Goal: Information Seeking & Learning: Find specific fact

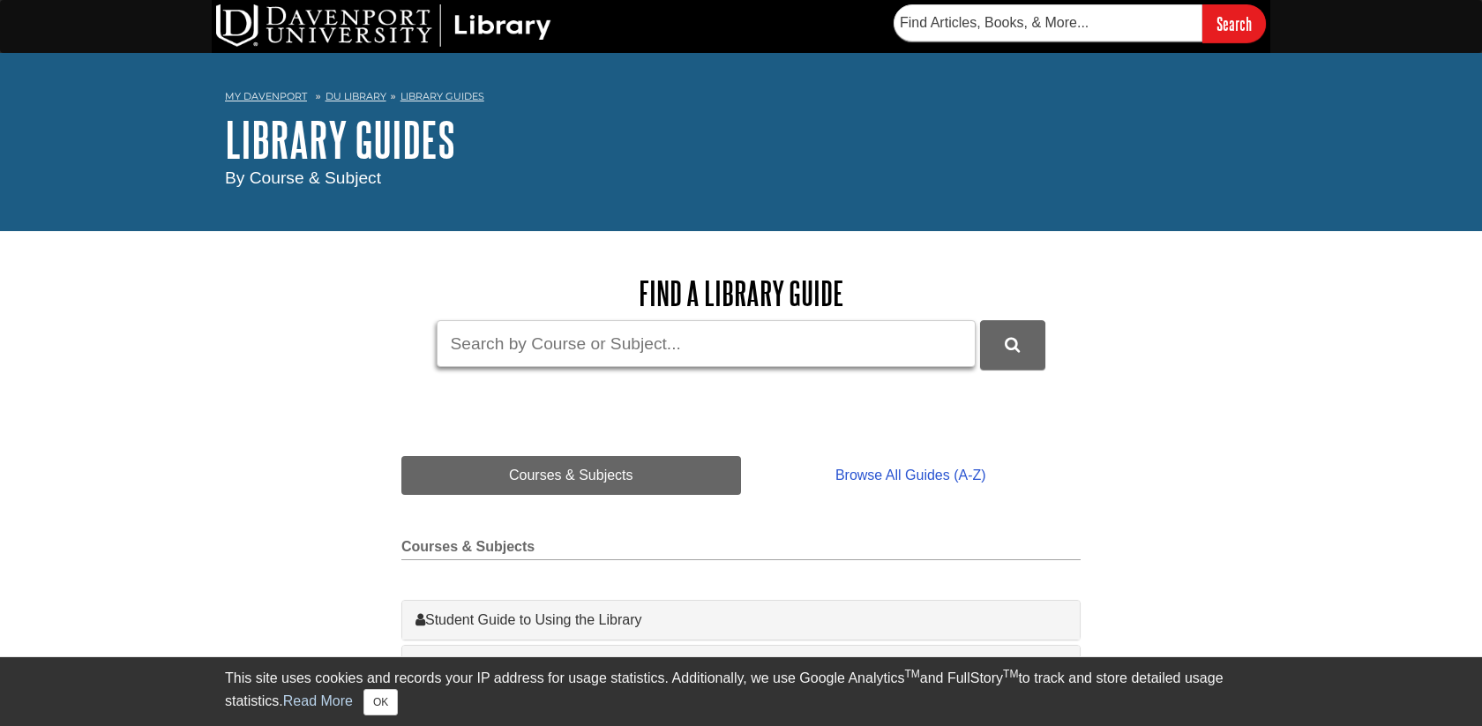
click at [683, 360] on input "Guide Search Terms" at bounding box center [706, 343] width 539 height 47
paste input "Ibm Spss Modeler Cookbook"
type input "Ibm Spss Modeler Cookbook"
click at [980, 320] on button "DU Library Guides Search" at bounding box center [1012, 344] width 65 height 49
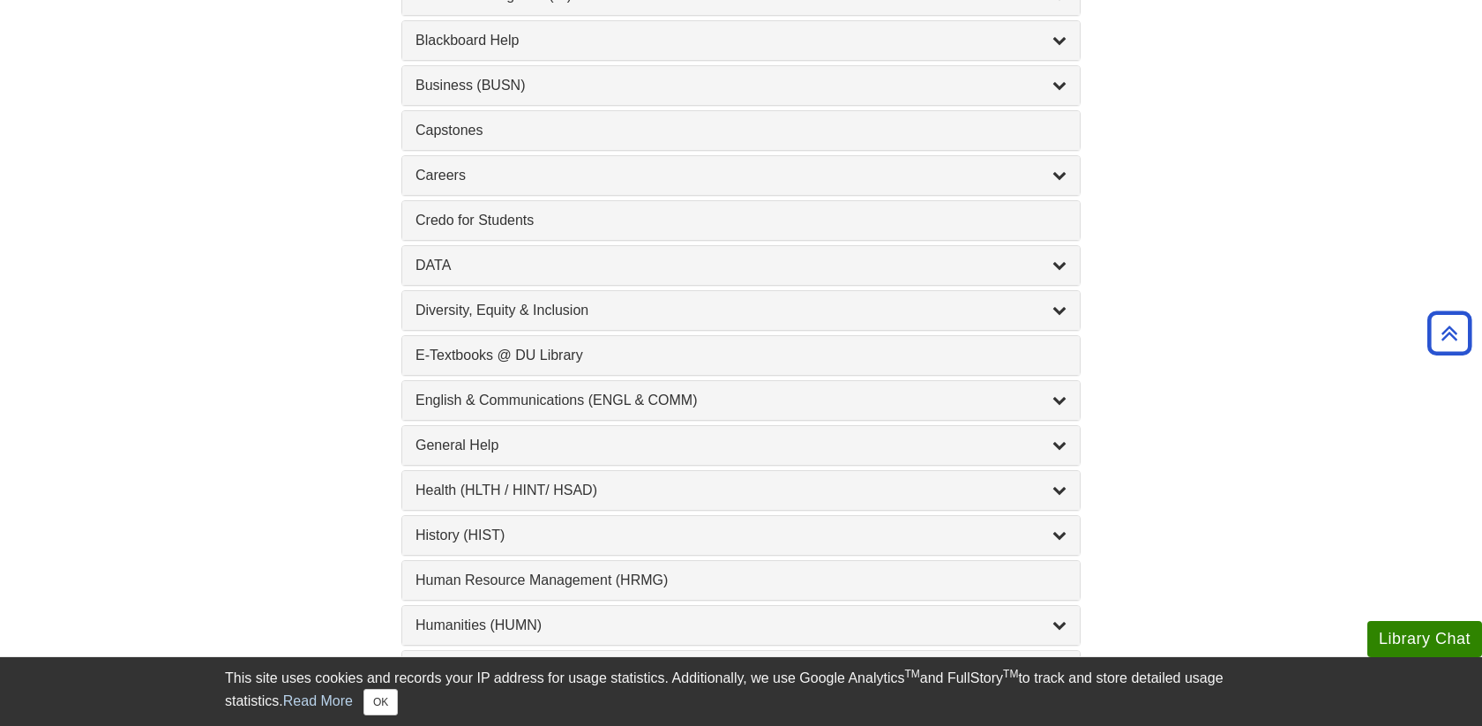
scroll to position [803, 0]
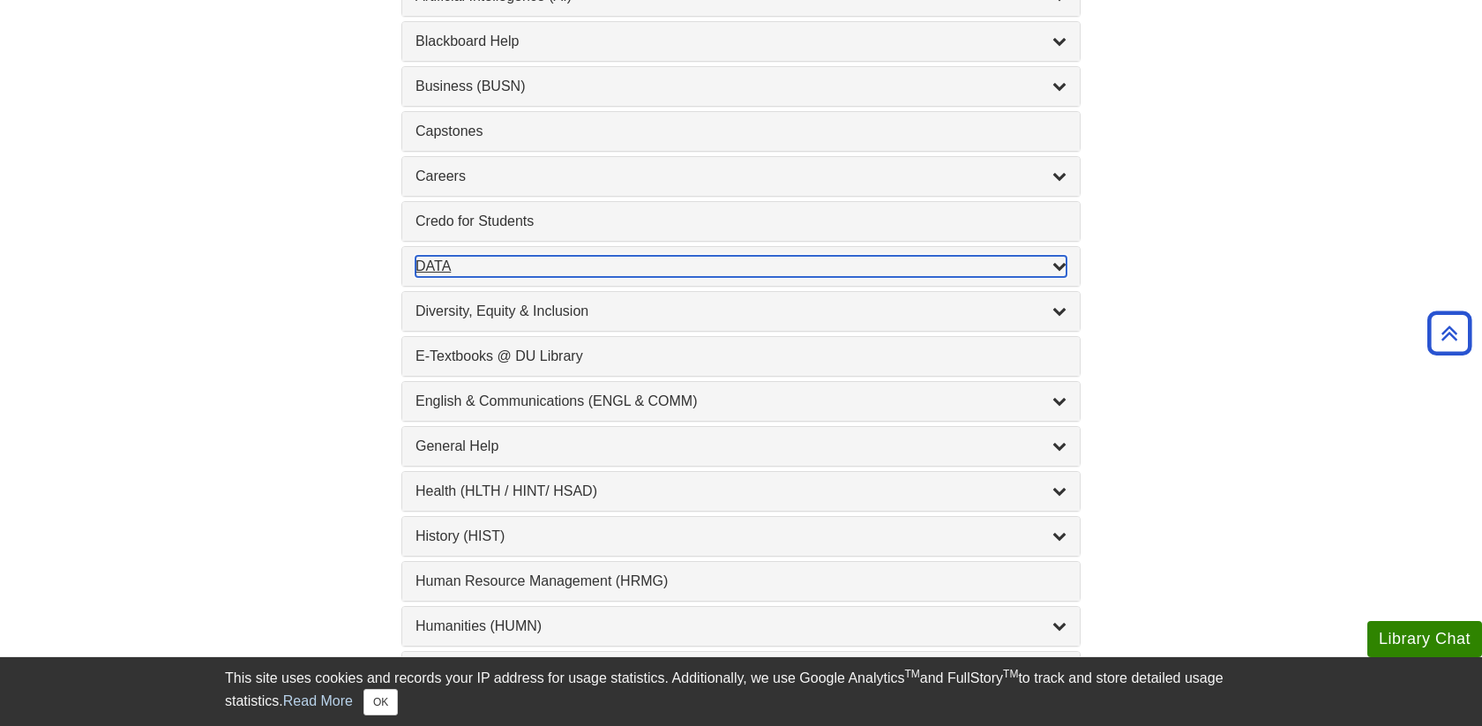
click at [812, 267] on div "DATA , 2 guides" at bounding box center [740, 266] width 651 height 21
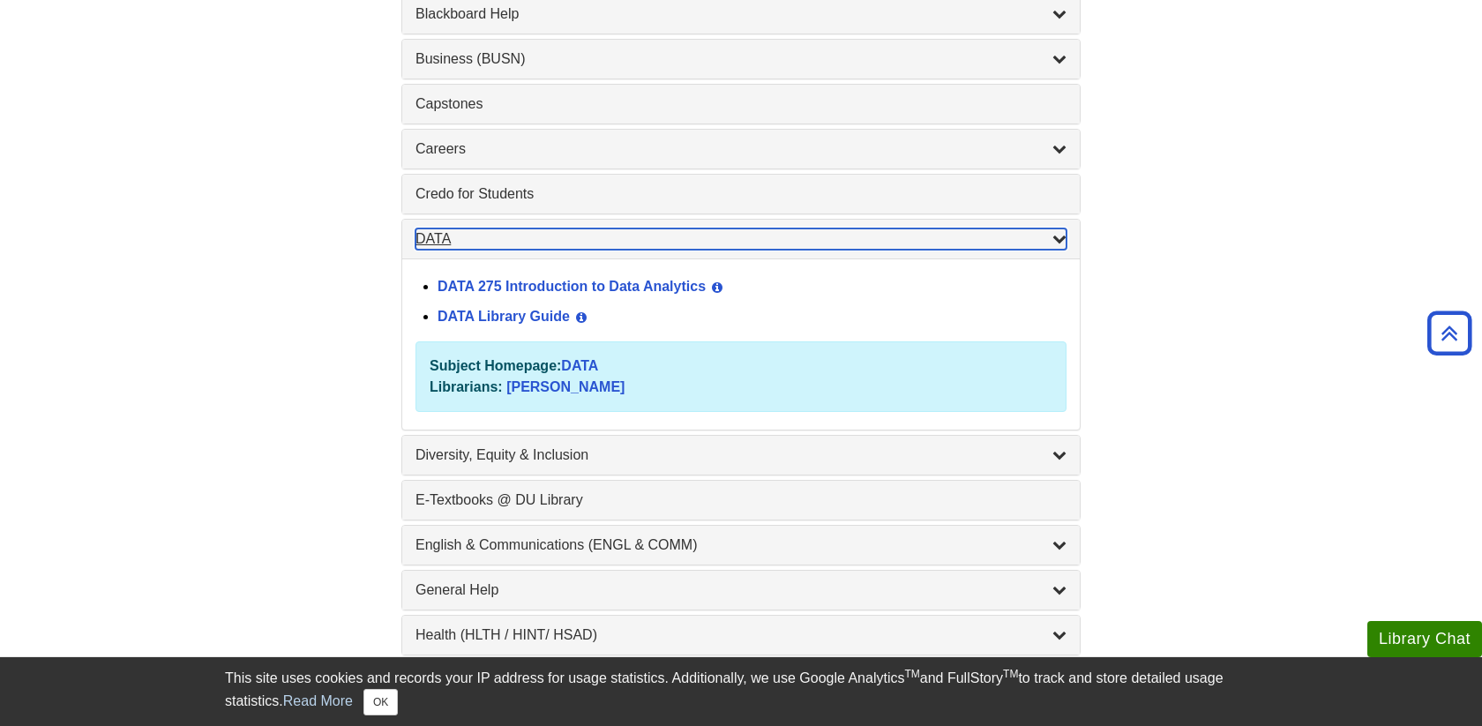
scroll to position [833, 0]
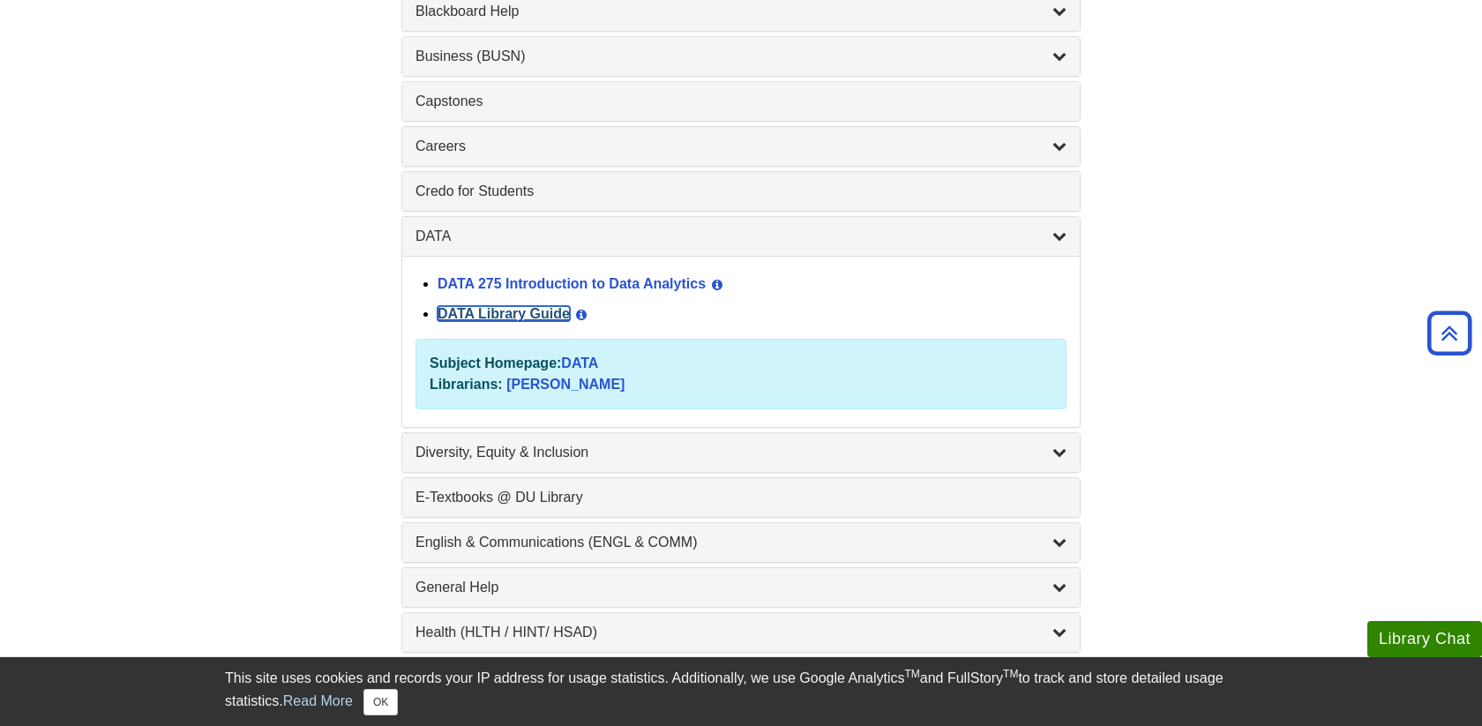
click at [541, 318] on link "DATA Library Guide" at bounding box center [503, 313] width 132 height 15
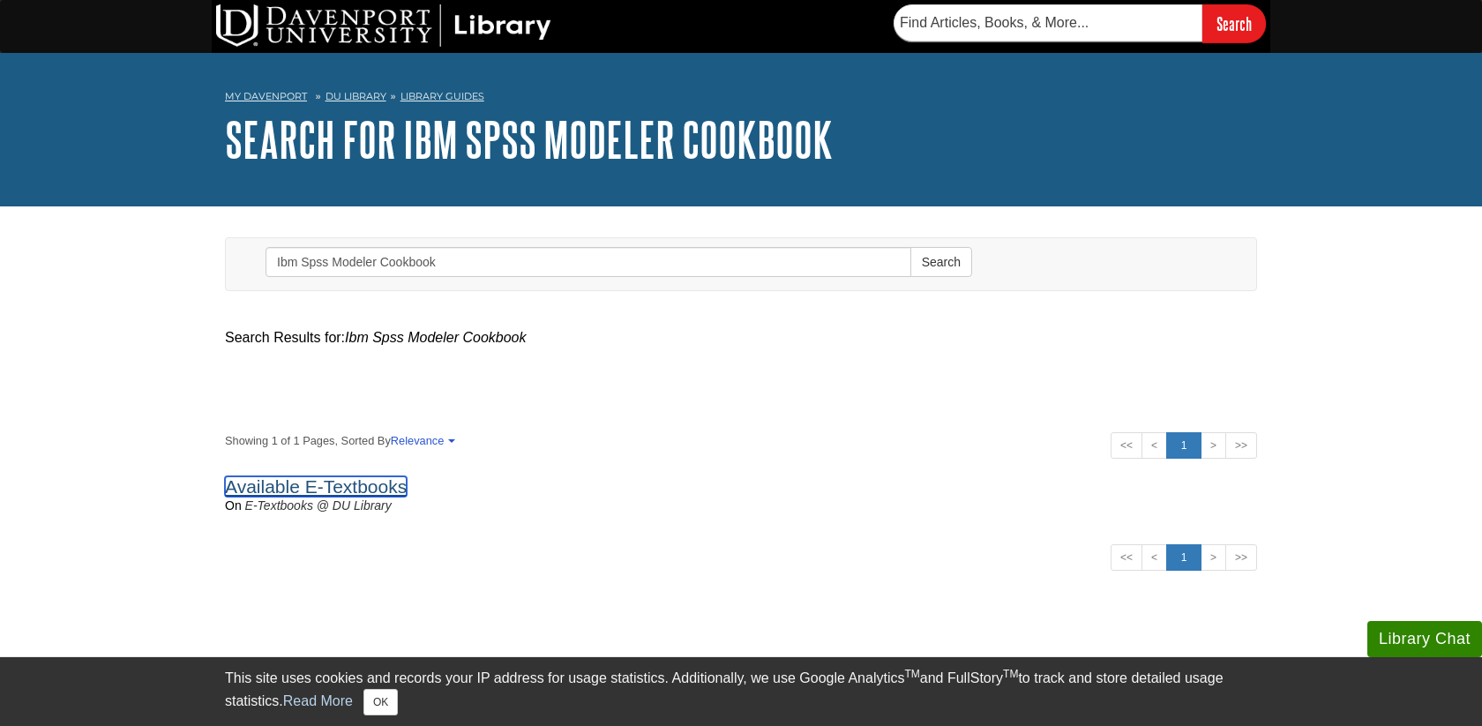
click at [350, 487] on link "Available E-Textbooks" at bounding box center [316, 486] width 182 height 20
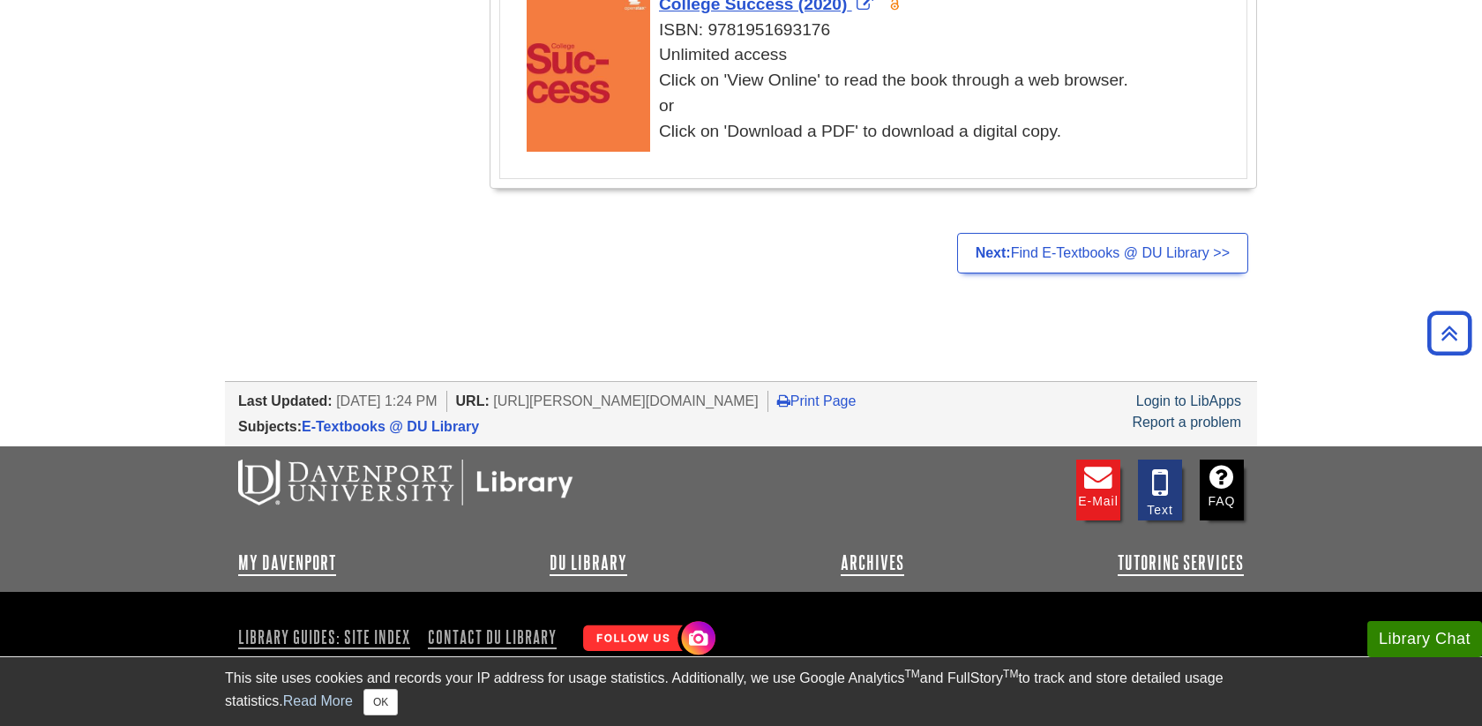
scroll to position [3751, 0]
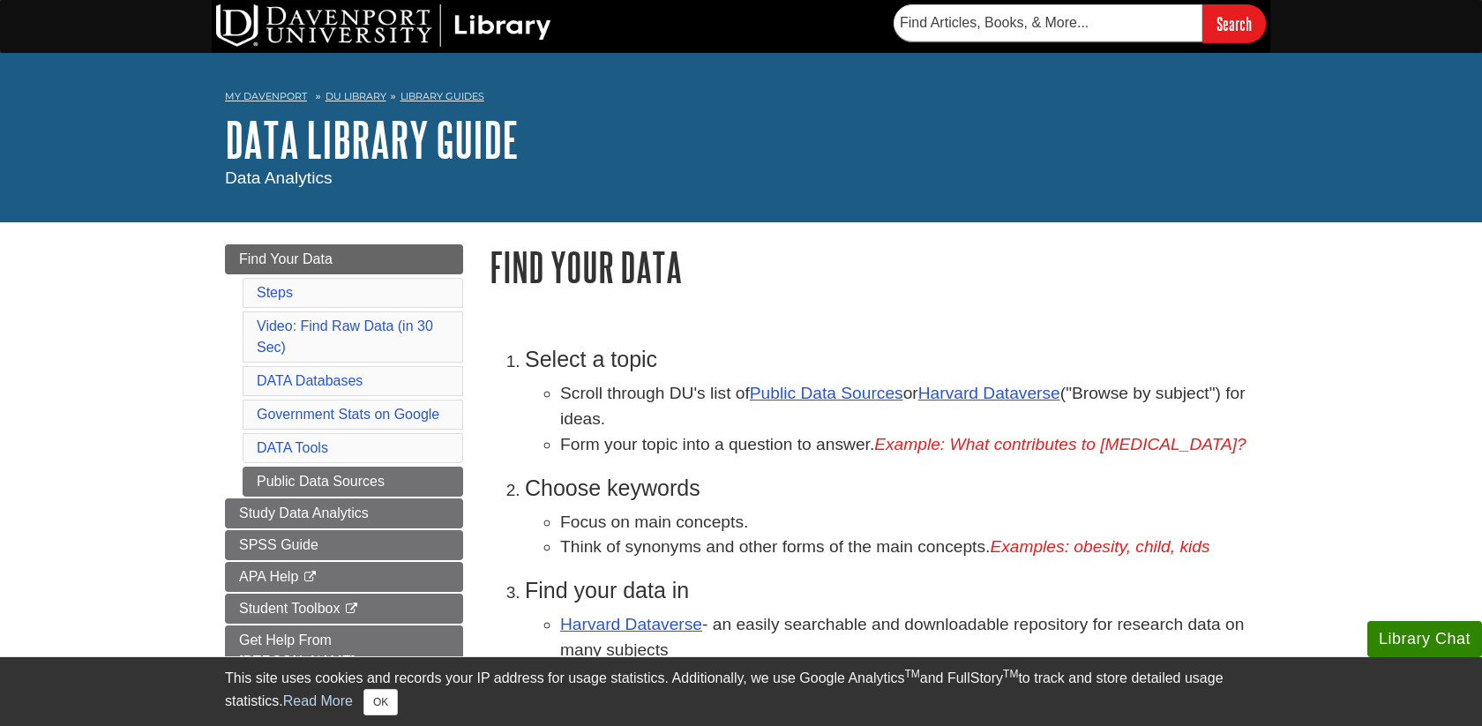
click at [340, 48] on div at bounding box center [382, 26] width 340 height 53
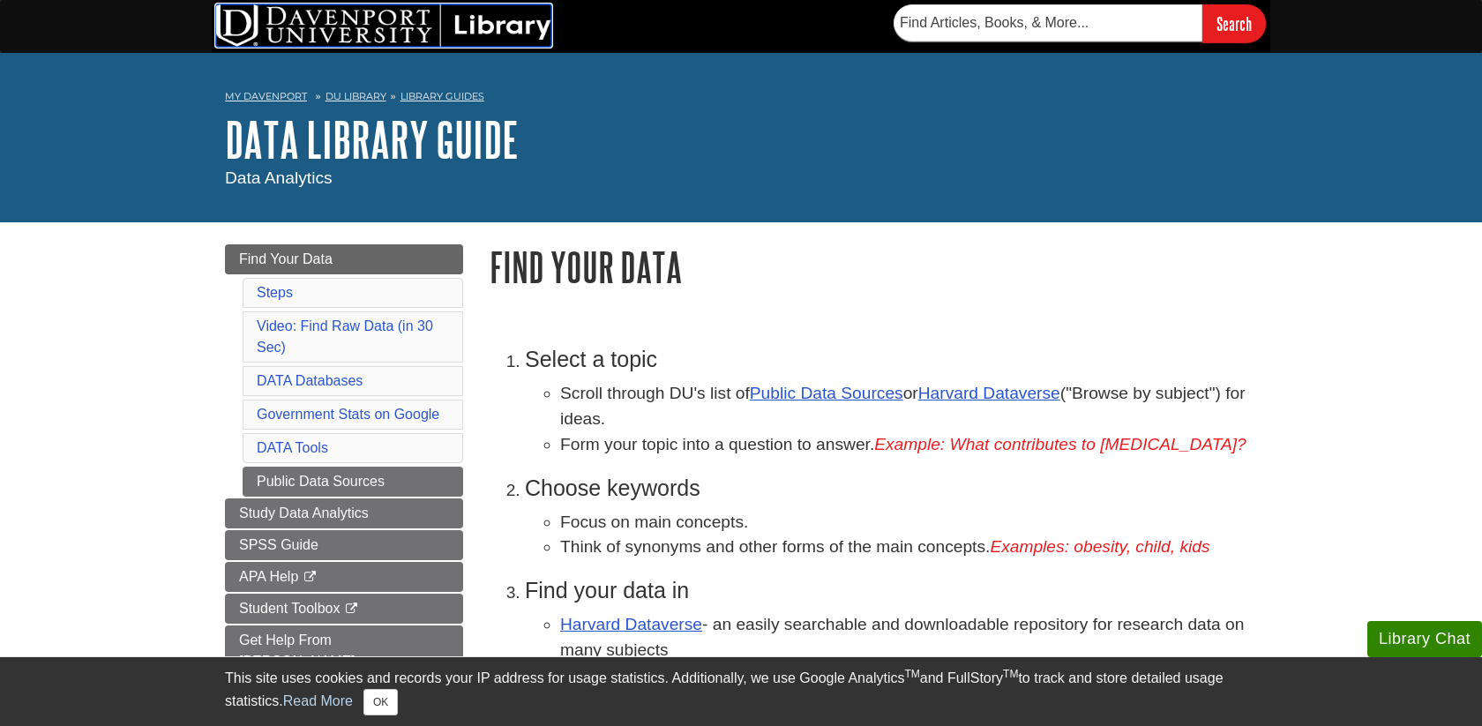
click at [320, 32] on img at bounding box center [383, 25] width 335 height 42
click at [501, 29] on img at bounding box center [383, 25] width 335 height 42
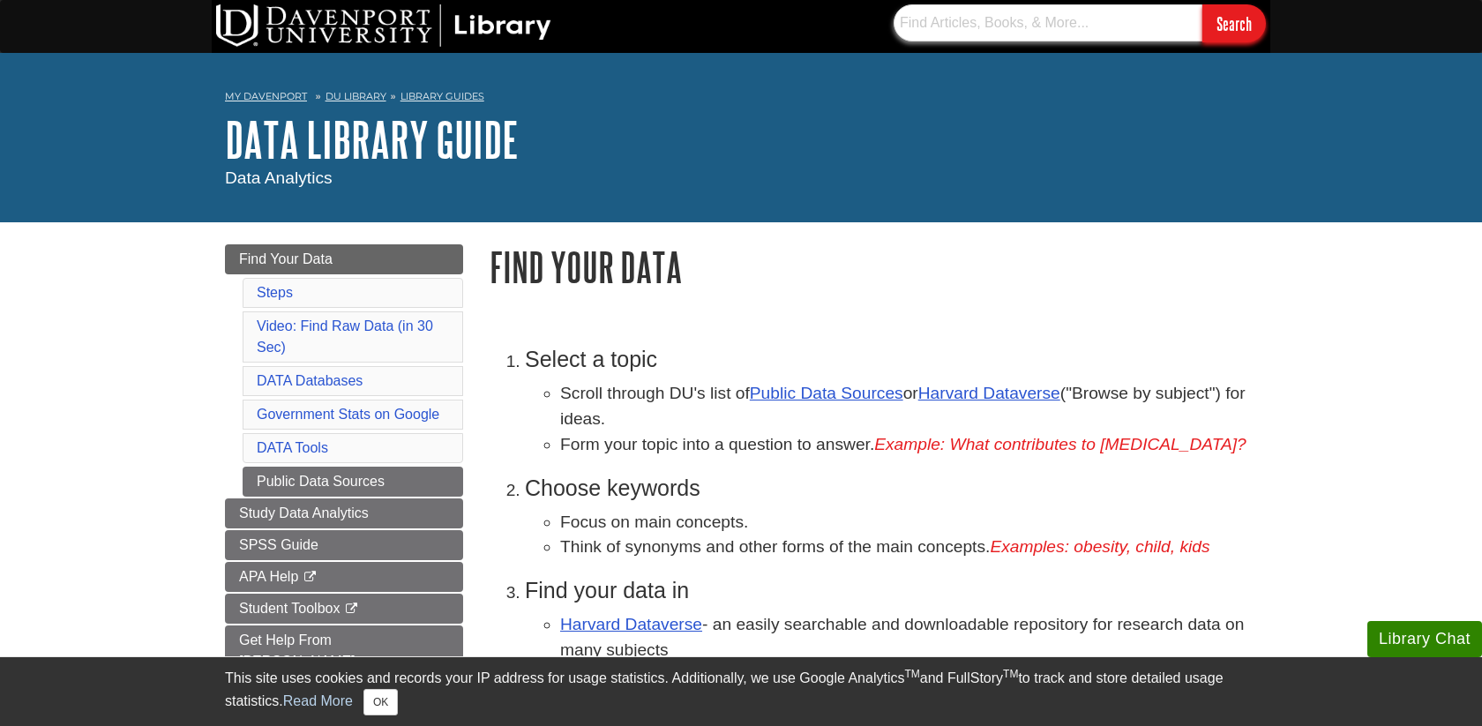
click at [996, 34] on input "text" at bounding box center [1047, 22] width 309 height 37
type input "IBM SPSS"
click at [1202, 4] on input "Search" at bounding box center [1233, 23] width 63 height 38
